Goal: Transaction & Acquisition: Purchase product/service

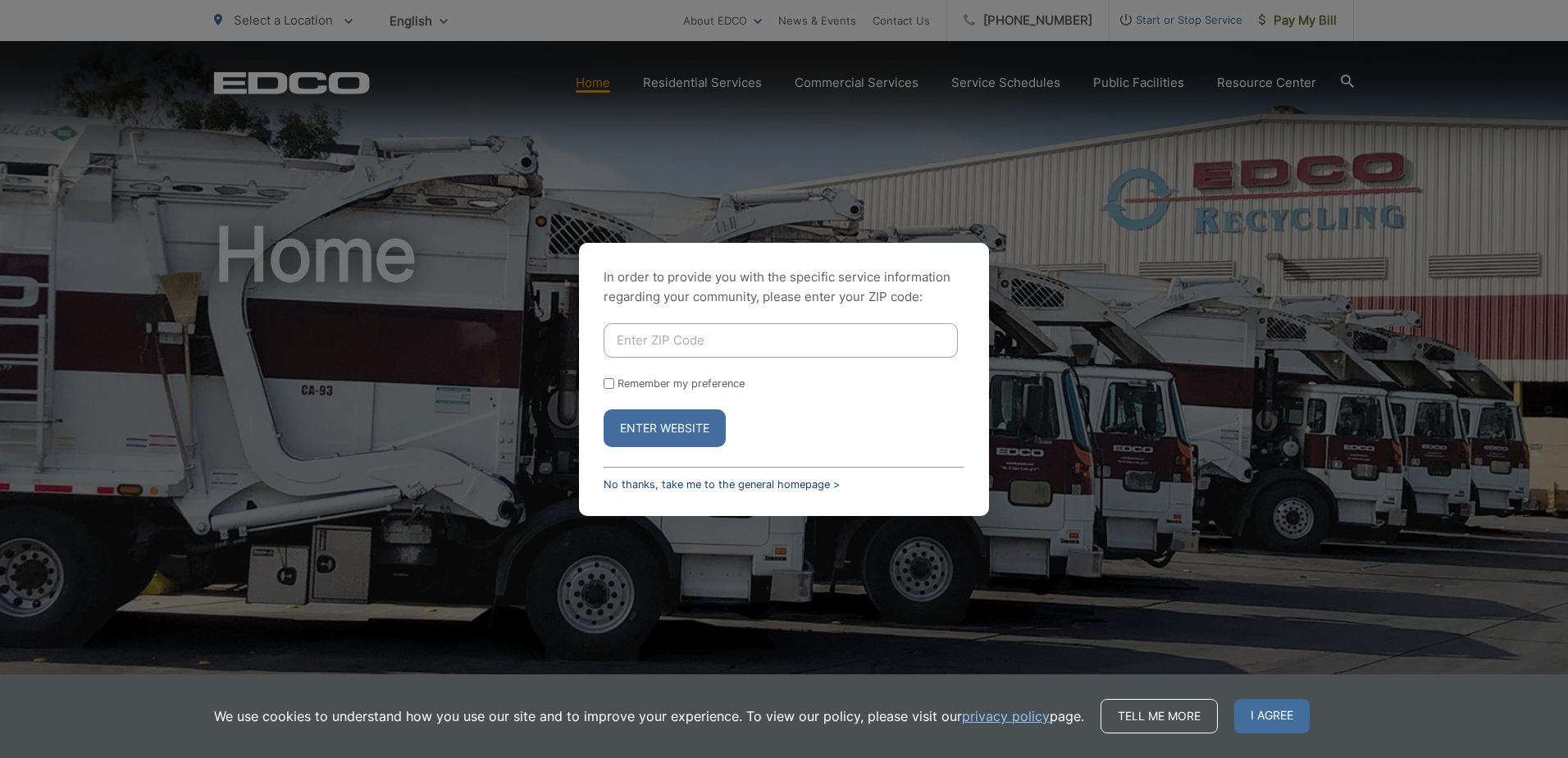
click at [627, 486] on link "No thanks, take me to the general homepage >" at bounding box center [721, 485] width 236 height 12
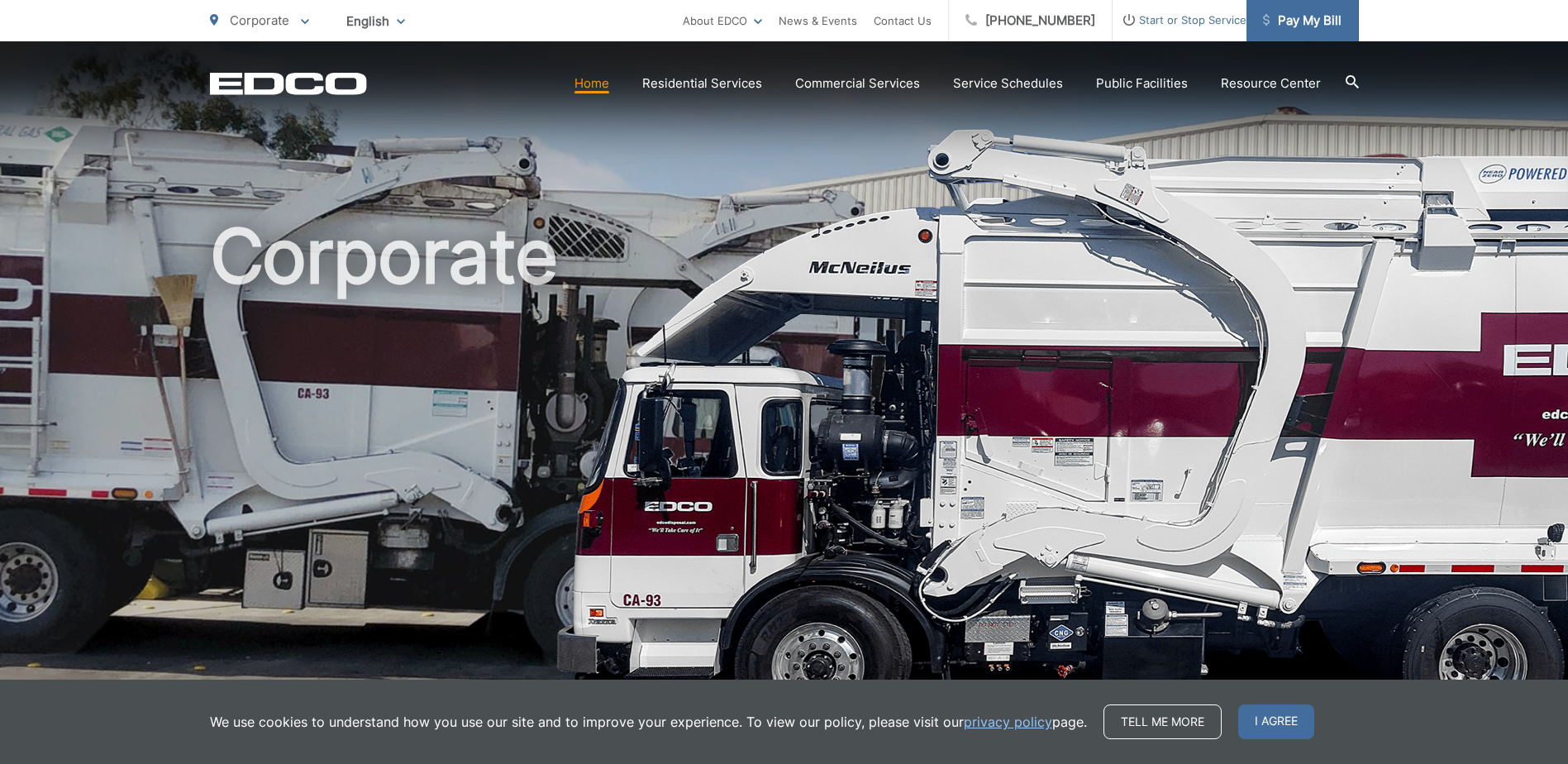
click at [1314, 11] on span "Pay My Bill" at bounding box center [1302, 20] width 79 height 20
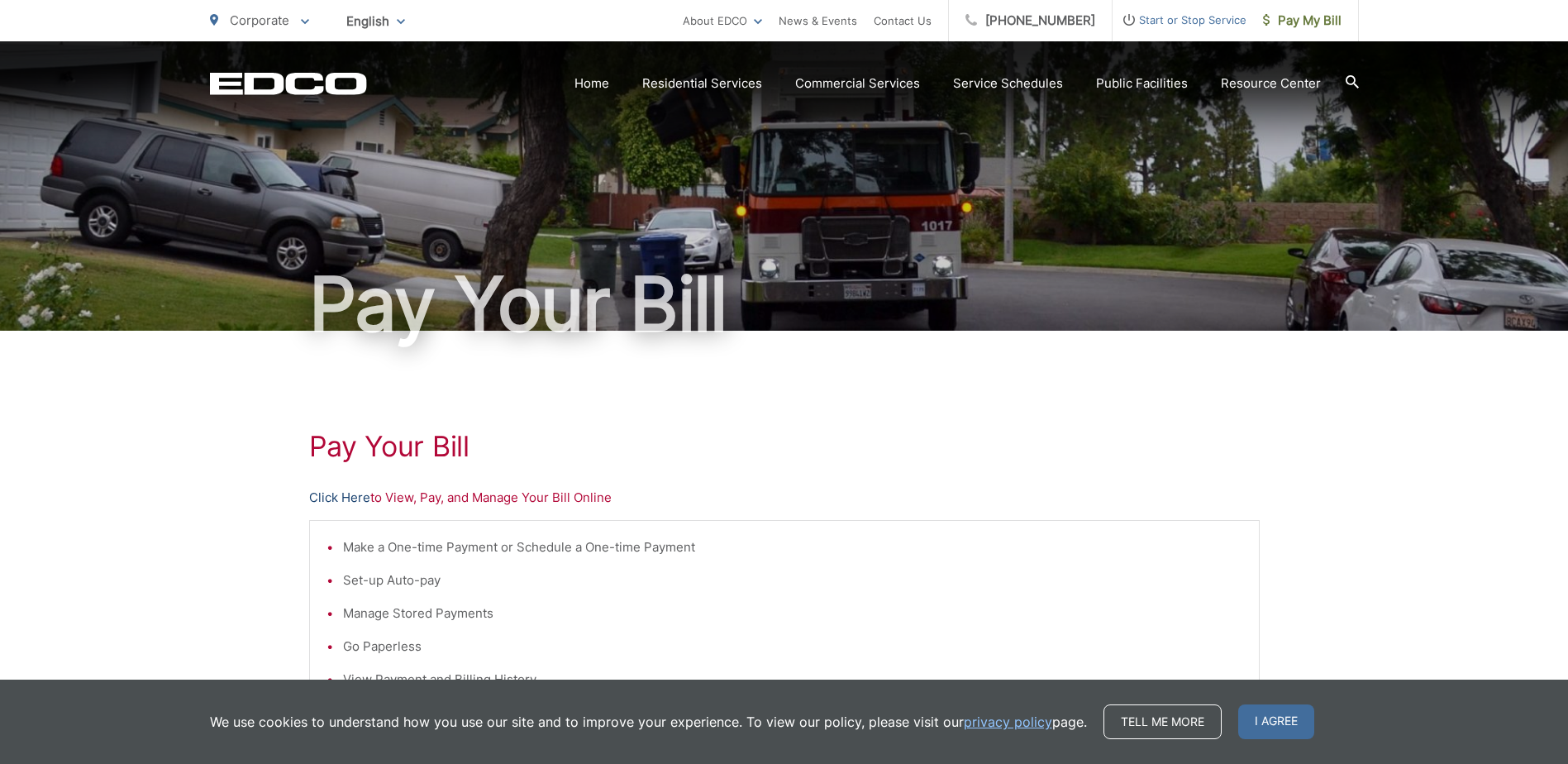
click at [339, 499] on link "Click Here" at bounding box center [340, 497] width 61 height 20
